Goal: Transaction & Acquisition: Book appointment/travel/reservation

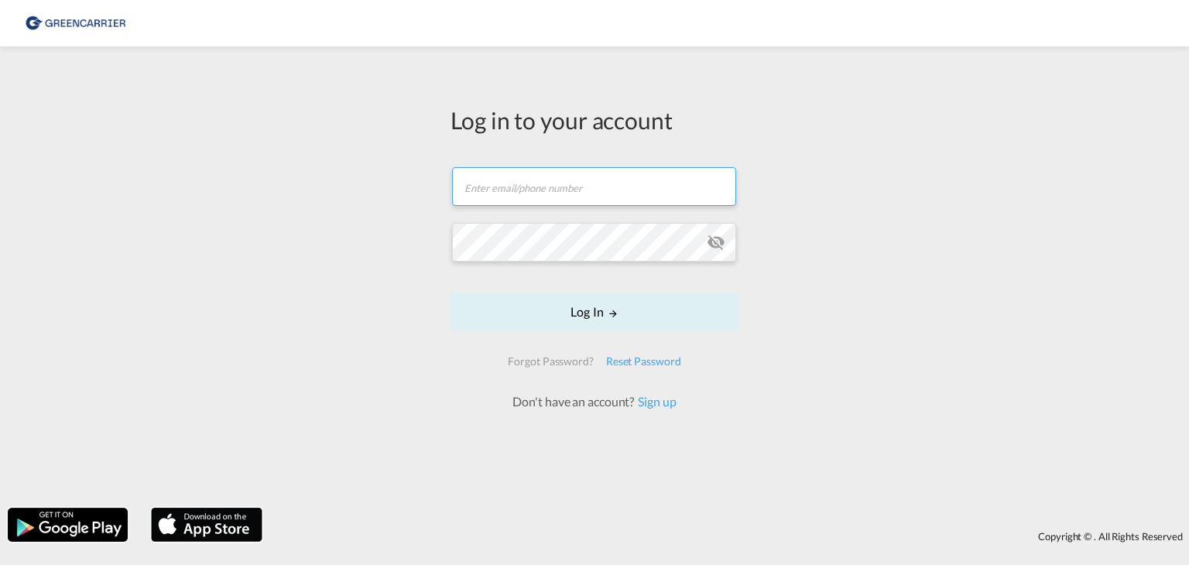
click at [494, 203] on input "text" at bounding box center [594, 186] width 284 height 39
type input "o.shevchuk@red-line.biz"
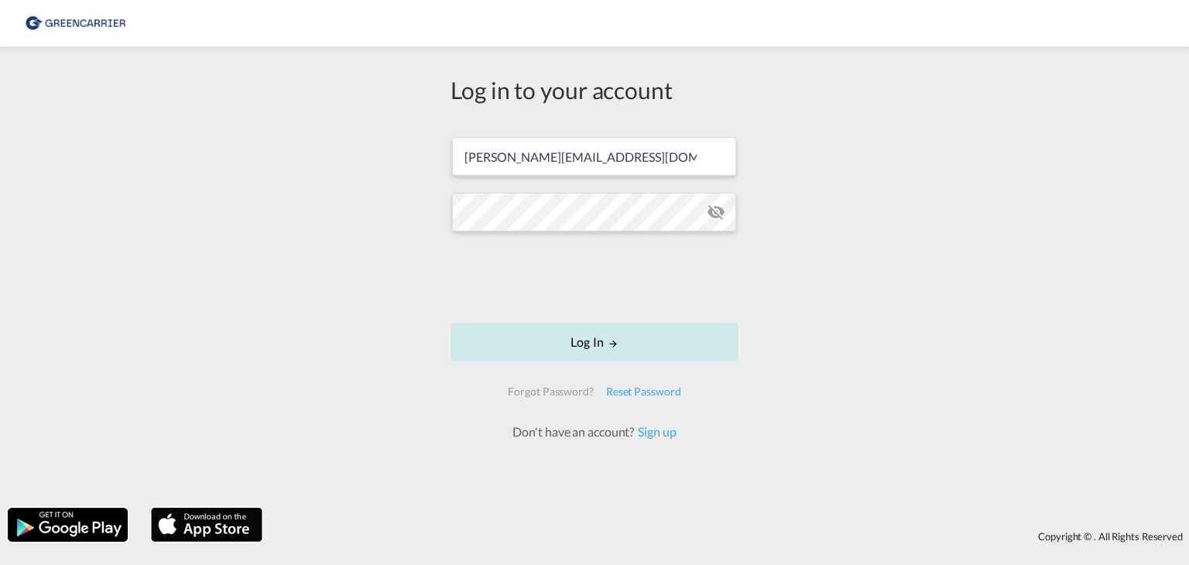
click at [648, 338] on button "Log In" at bounding box center [595, 342] width 288 height 39
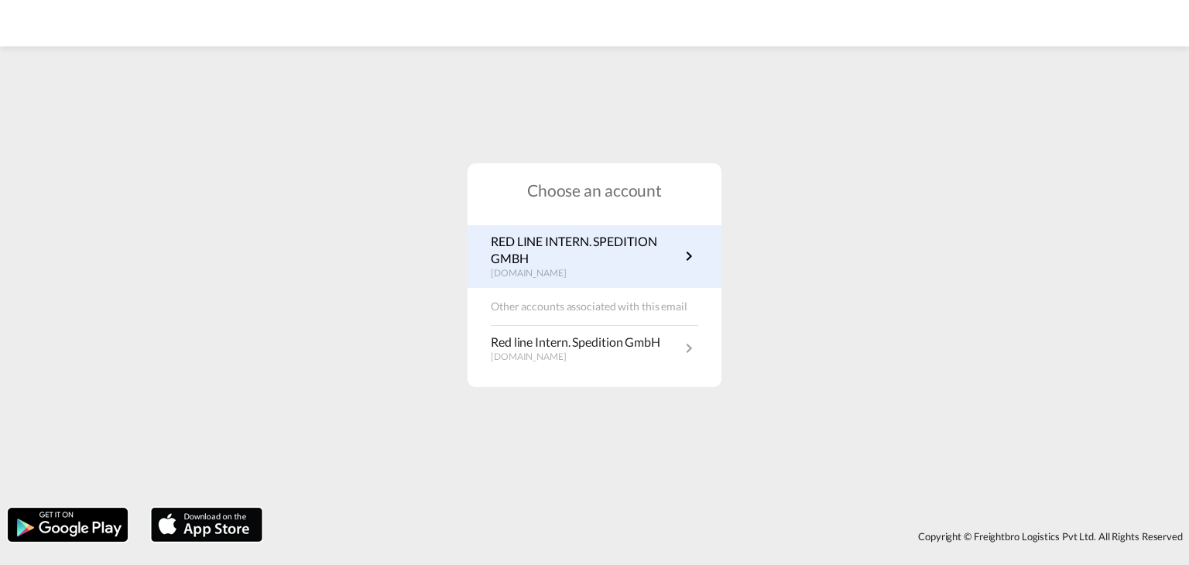
click at [643, 252] on p "RED LINE INTERN. SPEDITION GMBH" at bounding box center [585, 250] width 189 height 35
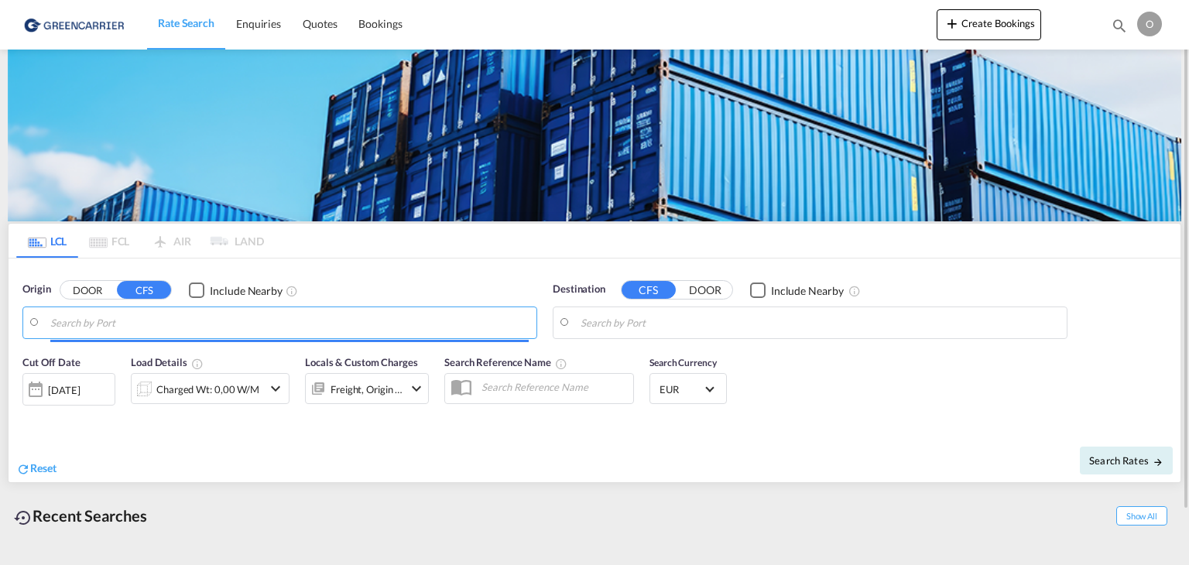
click at [112, 317] on input "Search by Port" at bounding box center [289, 322] width 479 height 23
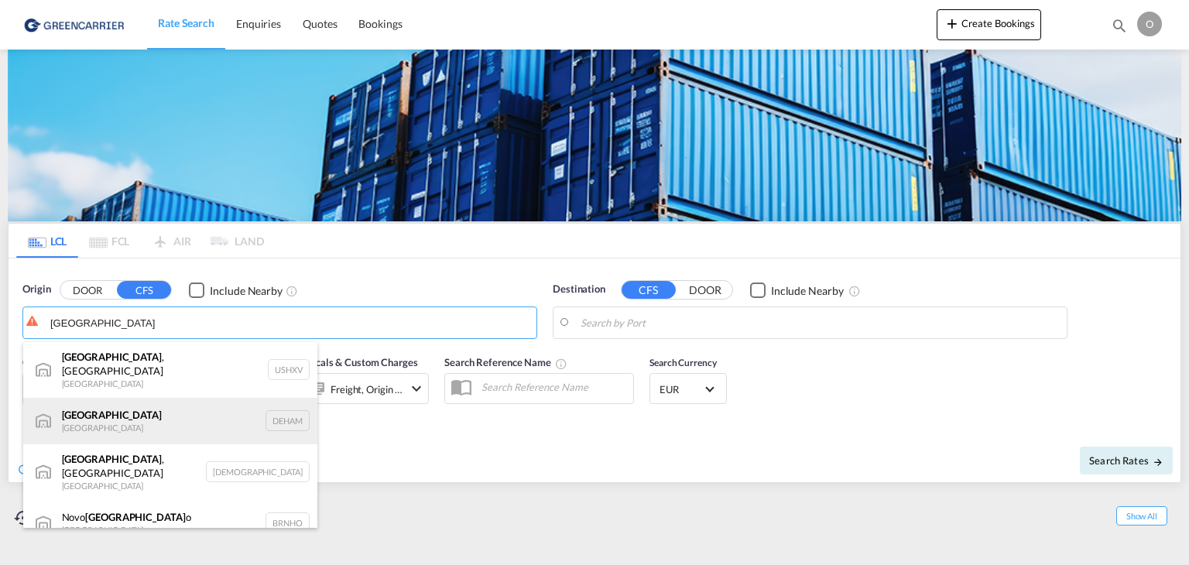
click at [140, 398] on div "[GEOGRAPHIC_DATA] [GEOGRAPHIC_DATA] DEHAM" at bounding box center [170, 421] width 294 height 46
type input "[GEOGRAPHIC_DATA], [GEOGRAPHIC_DATA]"
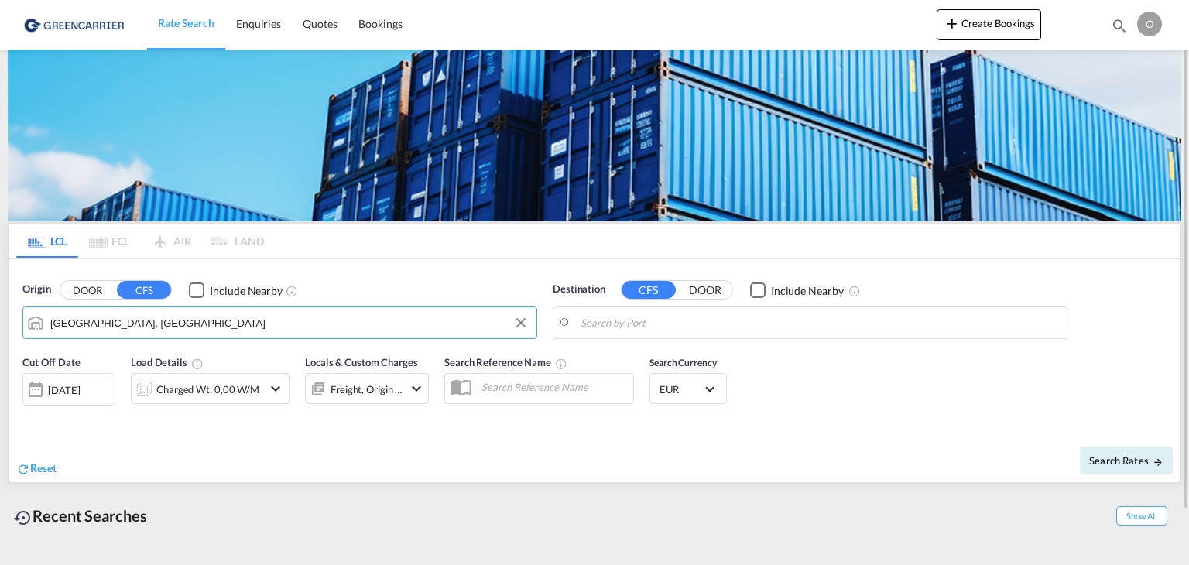
click at [703, 331] on input "Search by Port" at bounding box center [820, 322] width 479 height 23
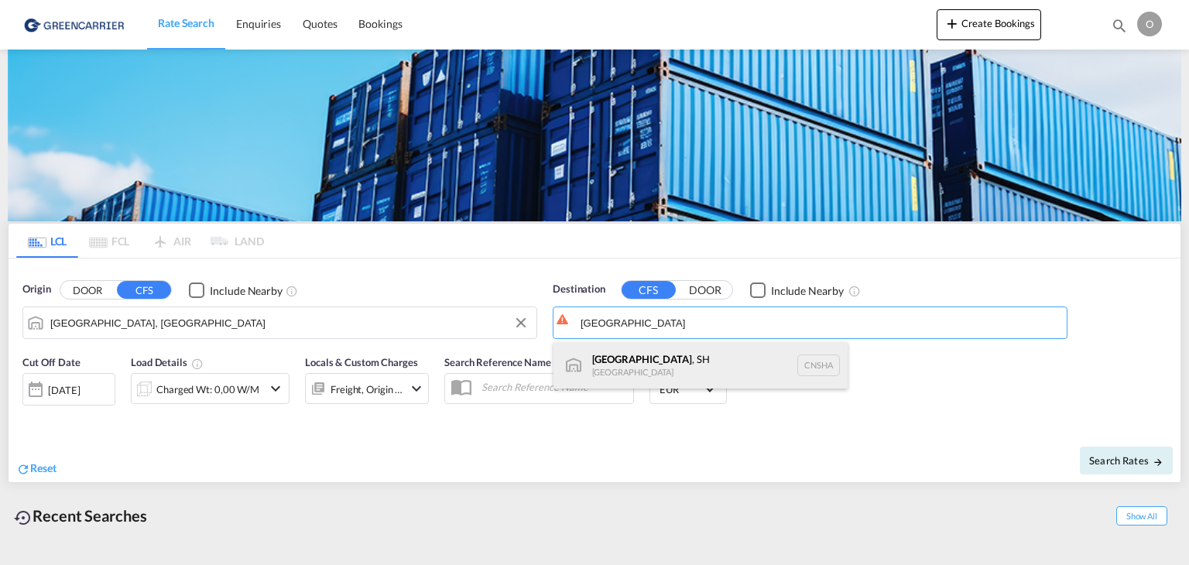
click at [659, 363] on div "[GEOGRAPHIC_DATA] , SH [GEOGRAPHIC_DATA] [GEOGRAPHIC_DATA]" at bounding box center [701, 365] width 294 height 46
type input "[GEOGRAPHIC_DATA], SH, CNSHA"
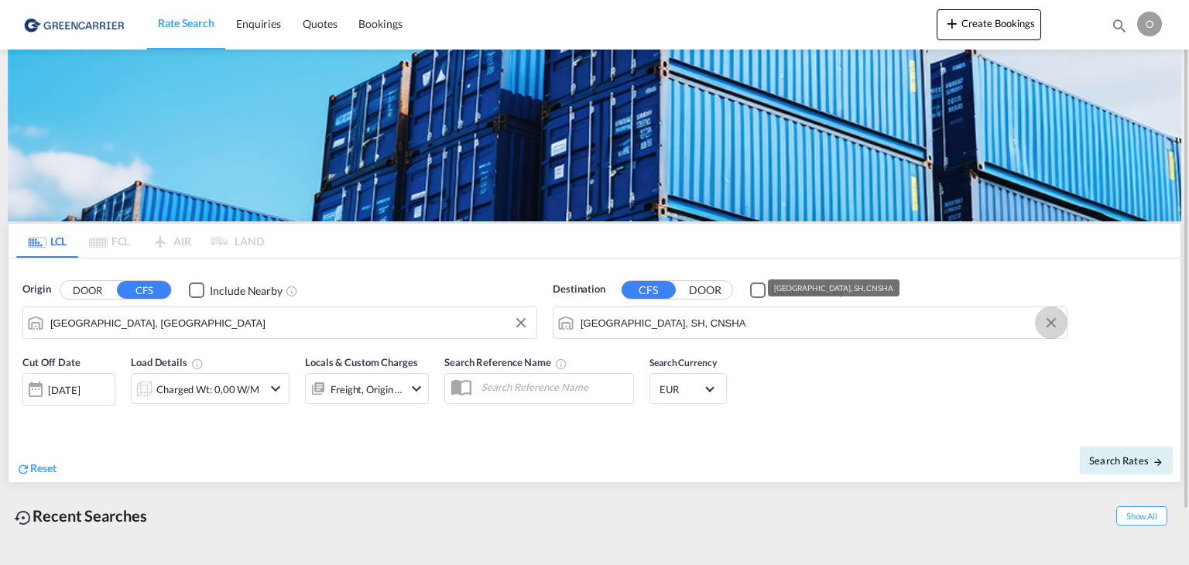
click at [1056, 319] on button "Clear Input" at bounding box center [1051, 322] width 23 height 23
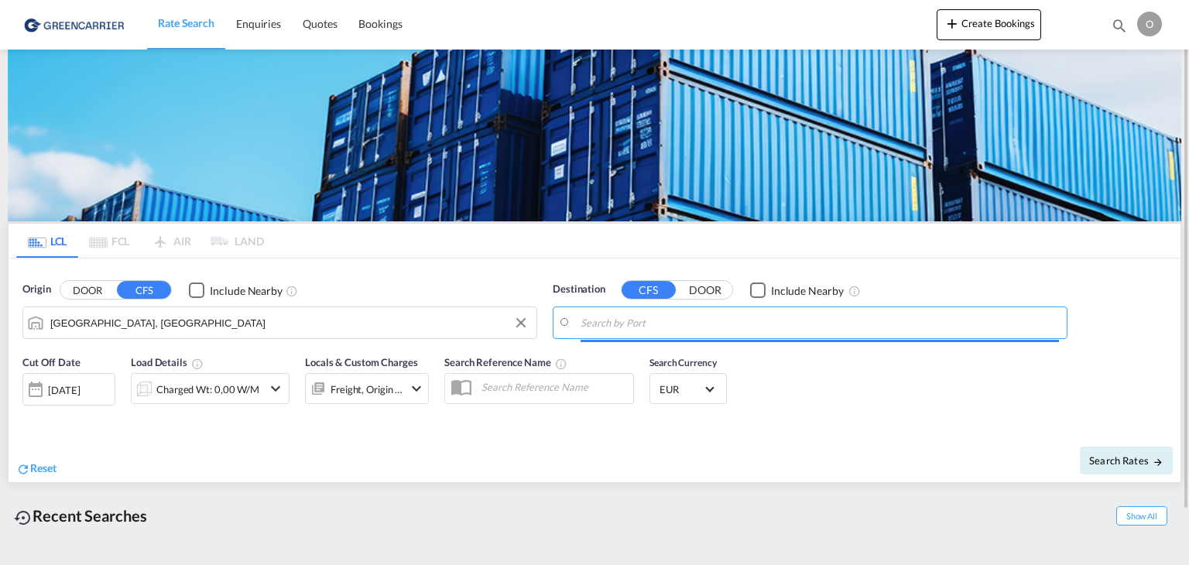
click at [964, 326] on input "Search by Port" at bounding box center [820, 322] width 479 height 23
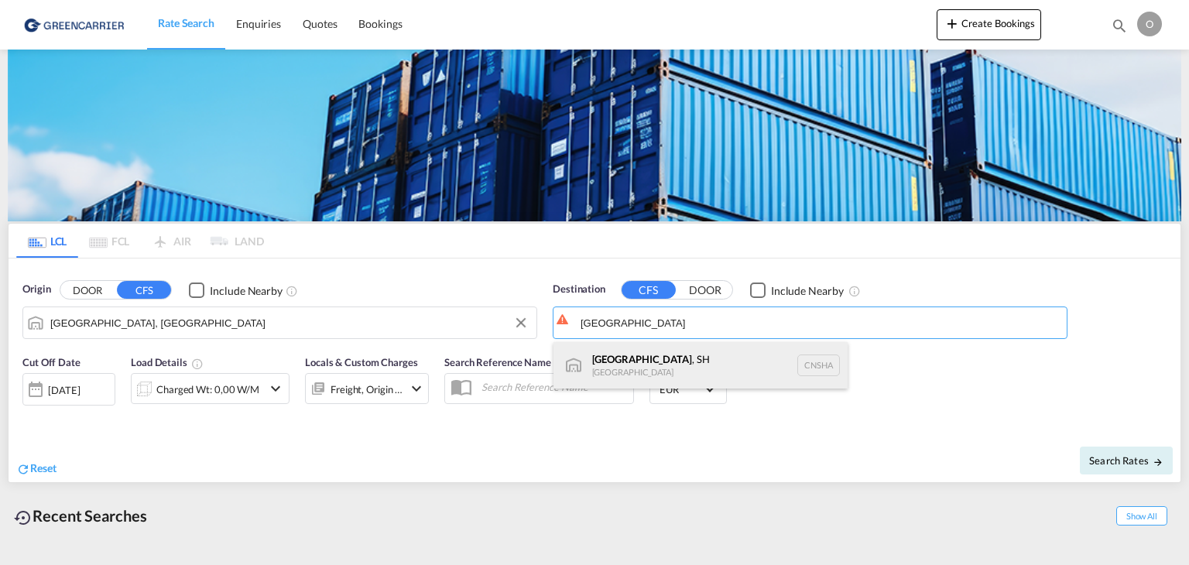
click at [722, 355] on div "[GEOGRAPHIC_DATA] , SH [GEOGRAPHIC_DATA] [GEOGRAPHIC_DATA]" at bounding box center [701, 365] width 294 height 46
type input "[GEOGRAPHIC_DATA], SH, CNSHA"
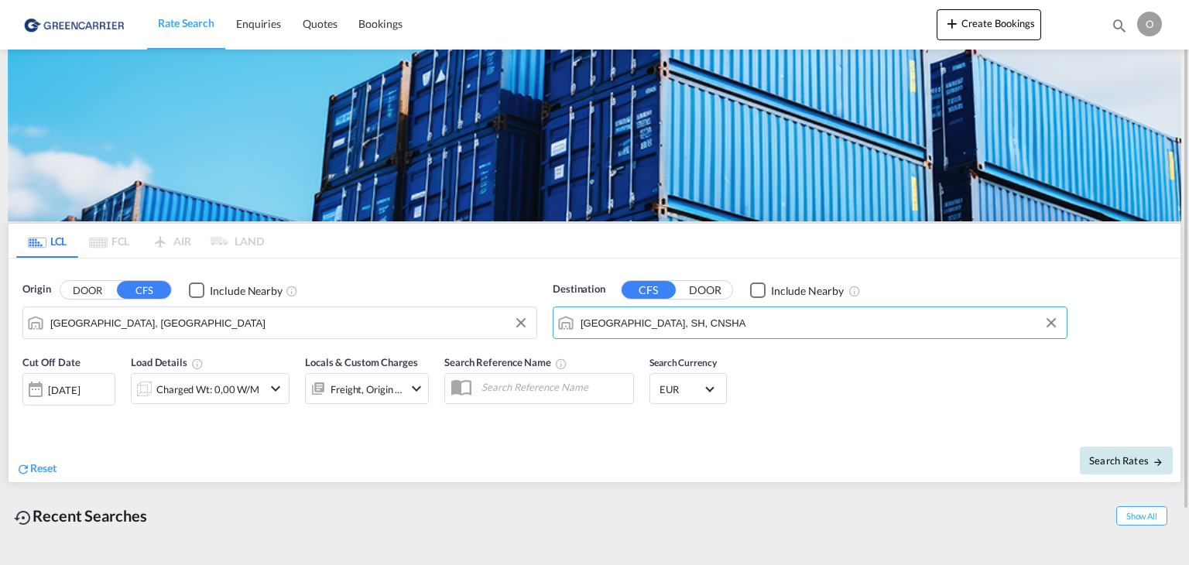
click at [1108, 456] on span "Search Rates" at bounding box center [1126, 461] width 74 height 12
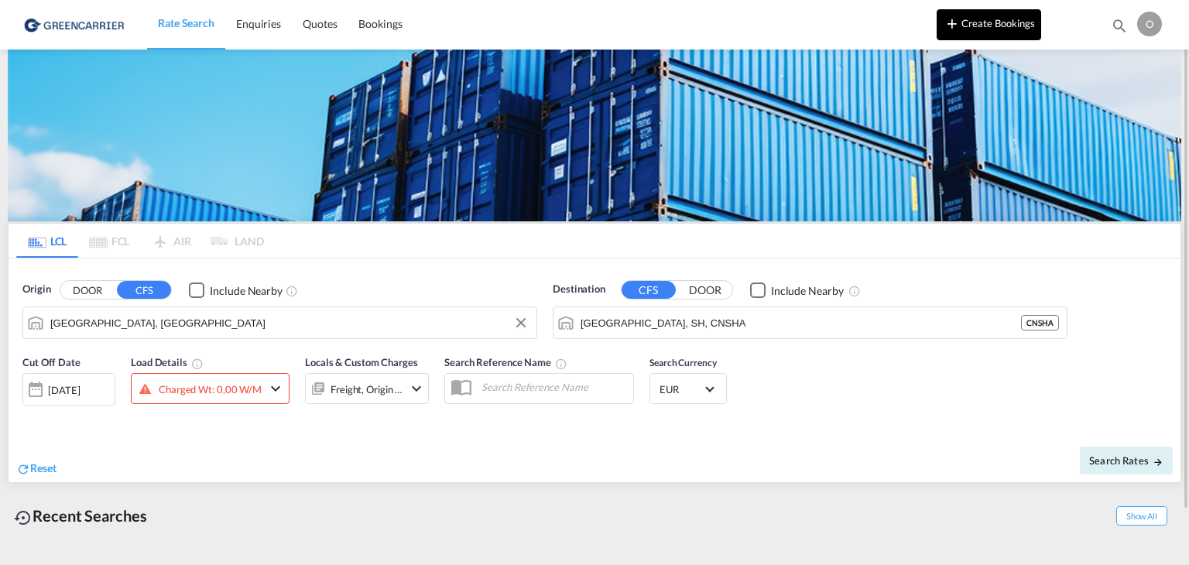
click at [972, 17] on button "Create Bookings" at bounding box center [989, 24] width 105 height 31
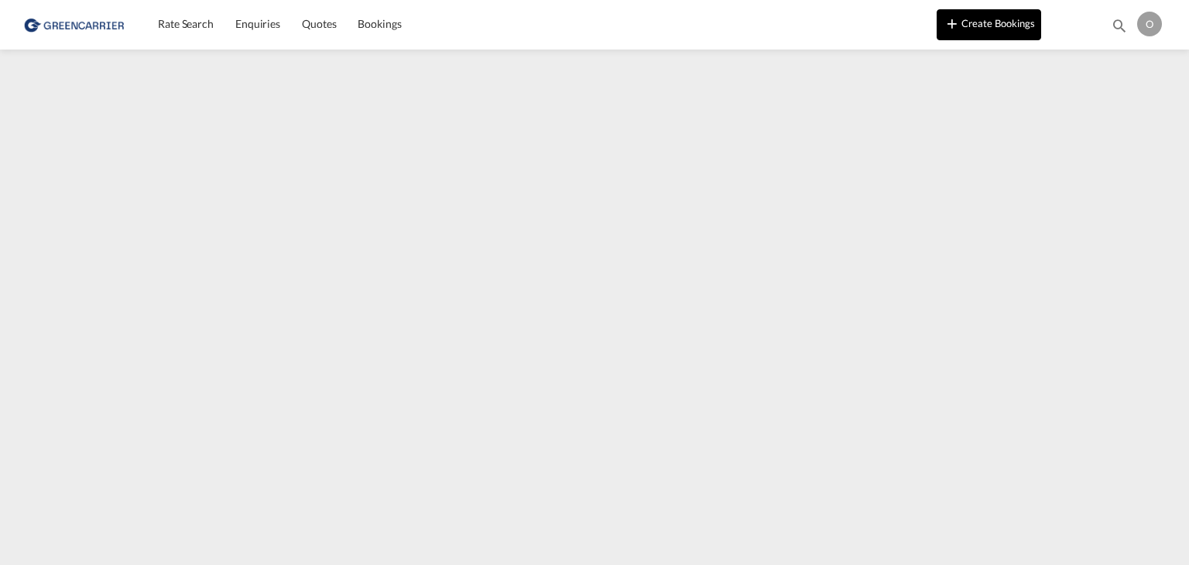
click at [987, 31] on button "Create Bookings" at bounding box center [989, 24] width 105 height 31
click at [945, 20] on md-icon "icon-plus 400-fg" at bounding box center [952, 23] width 19 height 19
click at [62, 29] on img at bounding box center [75, 24] width 105 height 35
click at [65, 24] on img at bounding box center [75, 24] width 105 height 35
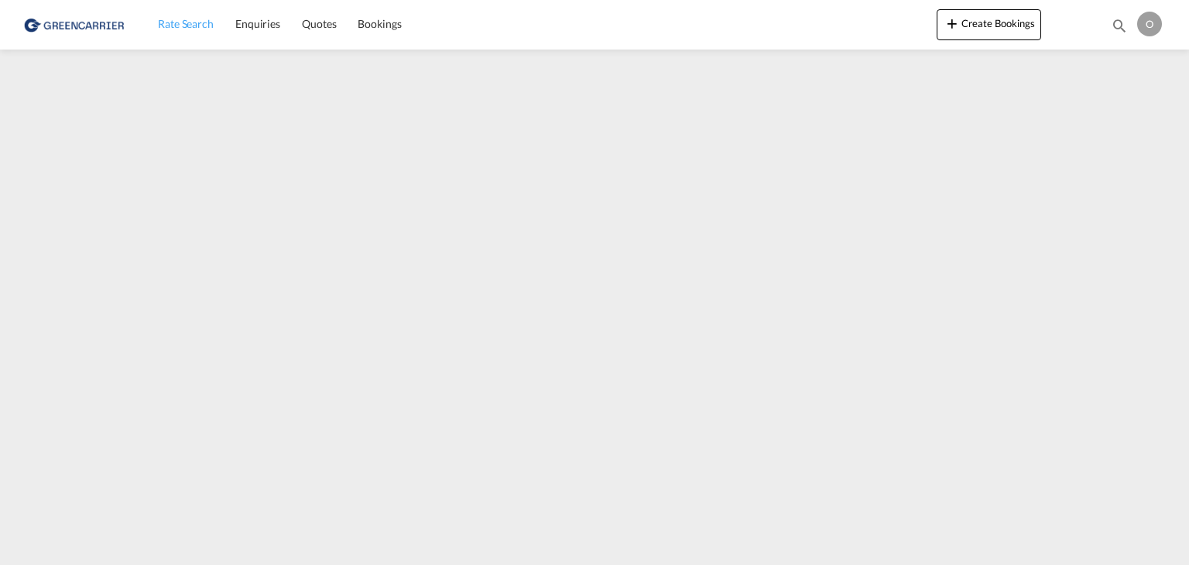
click at [177, 21] on span "Rate Search" at bounding box center [186, 23] width 56 height 13
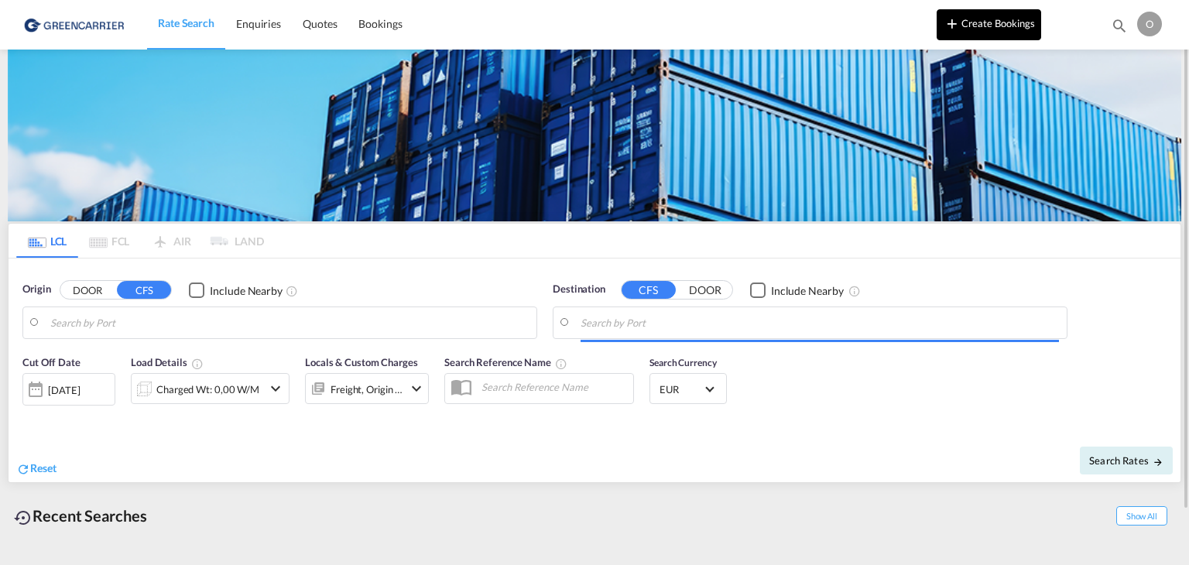
click at [1010, 19] on button "Create Bookings" at bounding box center [989, 24] width 105 height 31
